Goal: Task Accomplishment & Management: Manage account settings

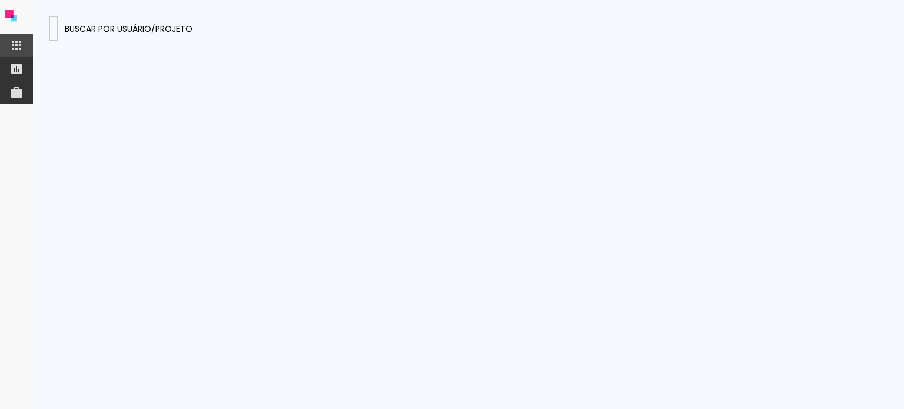
click at [119, 41] on presences-panel at bounding box center [468, 204] width 871 height 409
click at [54, 34] on div at bounding box center [54, 34] width 0 height 1
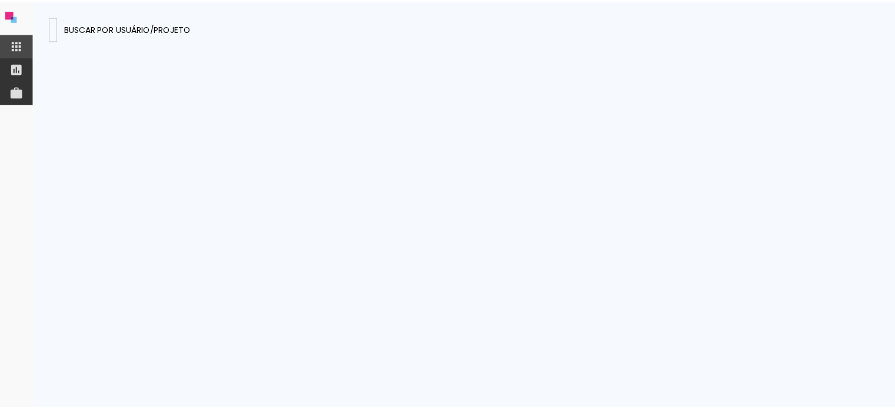
paste paper-input "fotografiamemorize@gmail.com"
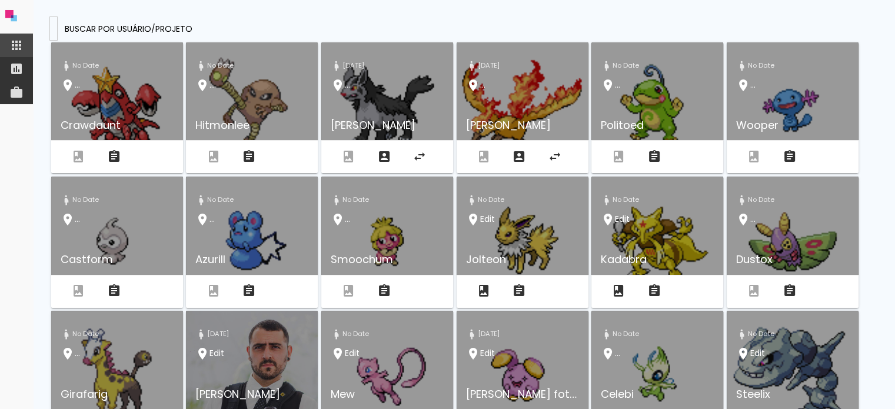
type input "fotografiamemorize@gmail.com"
type paper-input "fotografiamemorize@gmail.com"
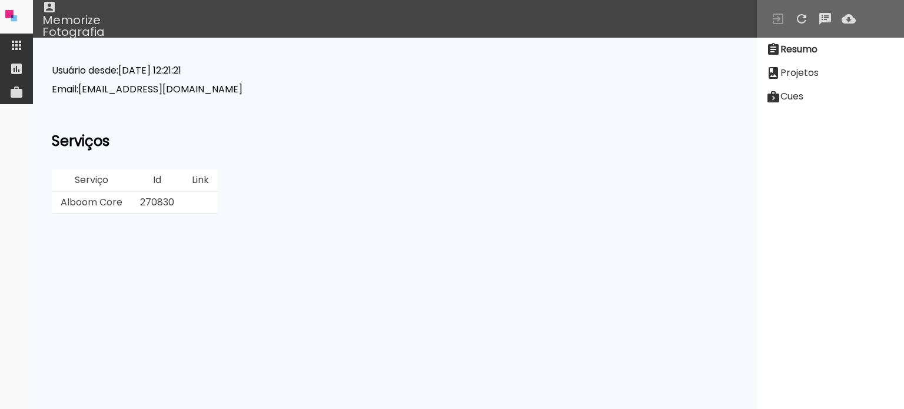
click at [0, 0] on slot "Projetos" at bounding box center [0, 0] width 0 height 0
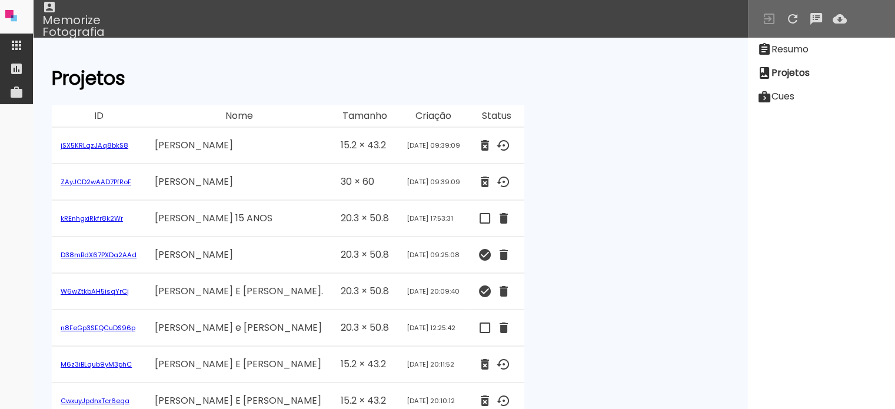
drag, startPoint x: 340, startPoint y: 148, endPoint x: 394, endPoint y: 153, distance: 54.4
click at [398, 152] on td "Aug 12 2025 09:39:09" at bounding box center [433, 146] width 71 height 36
click at [398, 188] on td "Aug 12 2025 09:39:09" at bounding box center [433, 182] width 71 height 36
click at [403, 180] on td "Aug 12 2025 09:39:09" at bounding box center [433, 182] width 71 height 36
click at [409, 214] on td "Aug 05 2025 17:53:31" at bounding box center [433, 219] width 71 height 36
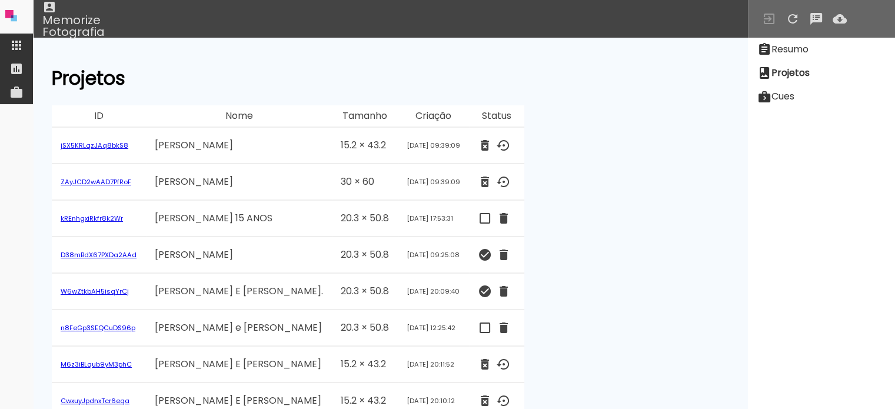
drag, startPoint x: 156, startPoint y: 221, endPoint x: 231, endPoint y: 216, distance: 75.5
click at [220, 216] on td "JULIA 15 ANOS" at bounding box center [239, 219] width 186 height 36
click at [231, 216] on td "JULIA 15 ANOS" at bounding box center [239, 219] width 186 height 36
drag, startPoint x: 45, startPoint y: 140, endPoint x: 454, endPoint y: 181, distance: 411.7
click at [454, 75] on neon-animatable "Projetos ID Nome Tamanho Criação Status jSX5KRLqzJAq8bkS8 LETICIA 15.2 × 43.2 A…" at bounding box center [390, 57] width 715 height 38
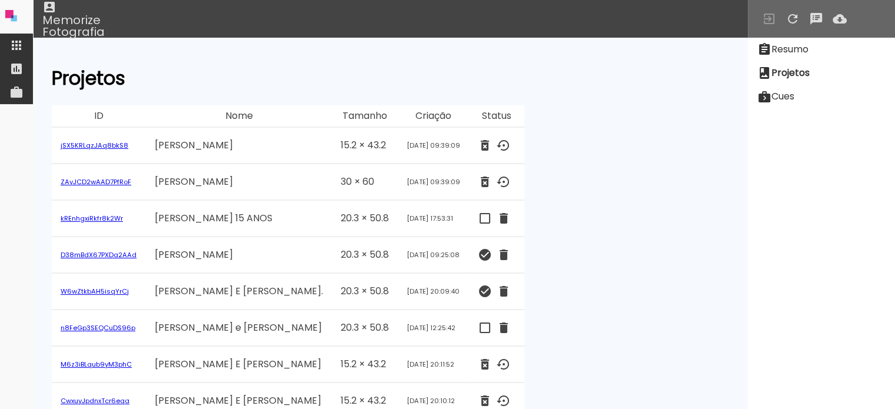
drag, startPoint x: 345, startPoint y: 183, endPoint x: 380, endPoint y: 179, distance: 35.6
click at [398, 179] on td "Aug 12 2025 09:39:09" at bounding box center [433, 182] width 71 height 36
click at [411, 185] on td "Aug 12 2025 09:39:09" at bounding box center [433, 182] width 71 height 36
drag, startPoint x: 414, startPoint y: 179, endPoint x: 308, endPoint y: 179, distance: 106.6
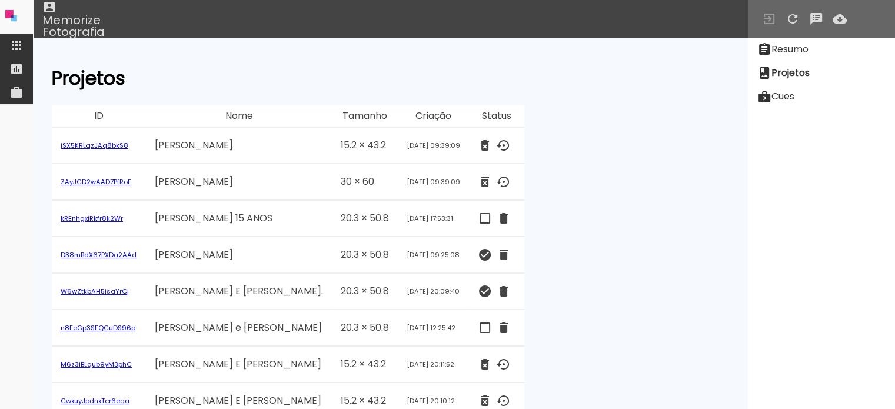
click at [308, 179] on tr "ZAyJCD2wAAD7PfRoF LETICIA 30 × 60 Aug 12 2025 09:39:09 Deletado Em: Aug 12 2025…" at bounding box center [288, 182] width 473 height 36
click at [497, 152] on iron-icon at bounding box center [504, 145] width 14 height 14
